Goal: Task Accomplishment & Management: Manage account settings

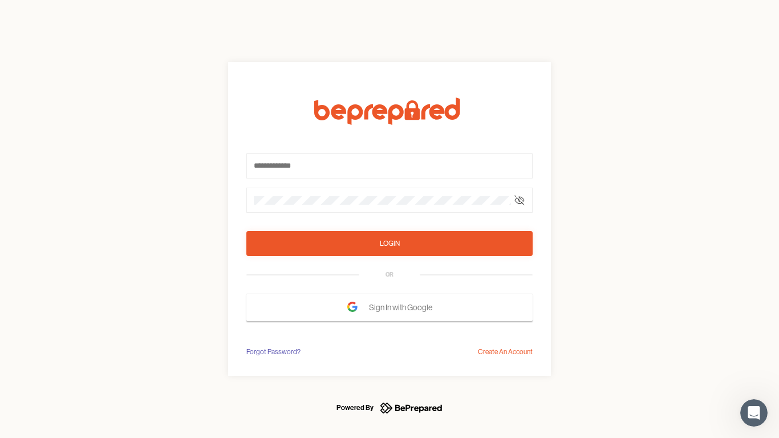
click at [390, 219] on form "Login OR Sign In with Google" at bounding box center [389, 210] width 286 height 224
click at [520, 200] on icon at bounding box center [519, 200] width 9 height 9
click at [390, 244] on div "Login" at bounding box center [390, 243] width 20 height 11
click at [390, 308] on span "Sign In with Google" at bounding box center [403, 307] width 69 height 21
click at [273, 352] on div "Forgot Password?" at bounding box center [273, 351] width 54 height 11
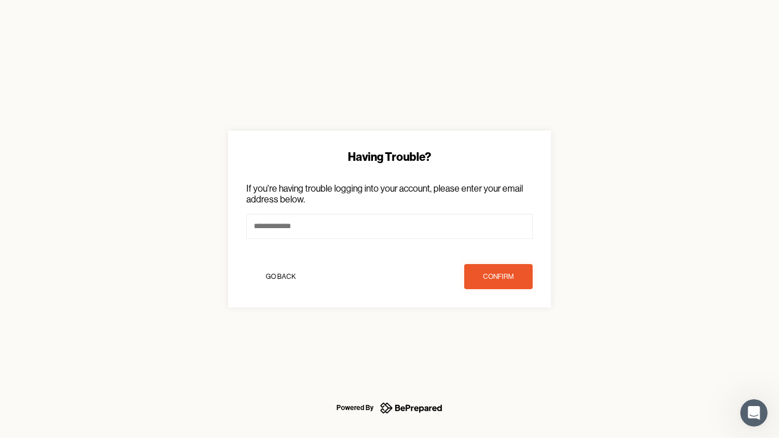
click at [505, 352] on div "Having Trouble? If you're having trouble logging into your account, please ente…" at bounding box center [389, 219] width 779 height 438
click at [754, 413] on icon "Open Intercom Messenger" at bounding box center [754, 413] width 19 height 19
